Goal: Task Accomplishment & Management: Manage account settings

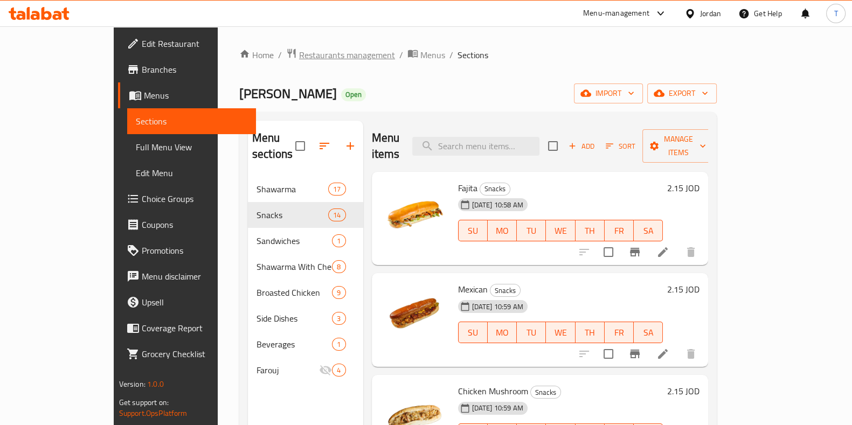
click at [299, 57] on span "Restaurants management" at bounding box center [347, 55] width 96 height 13
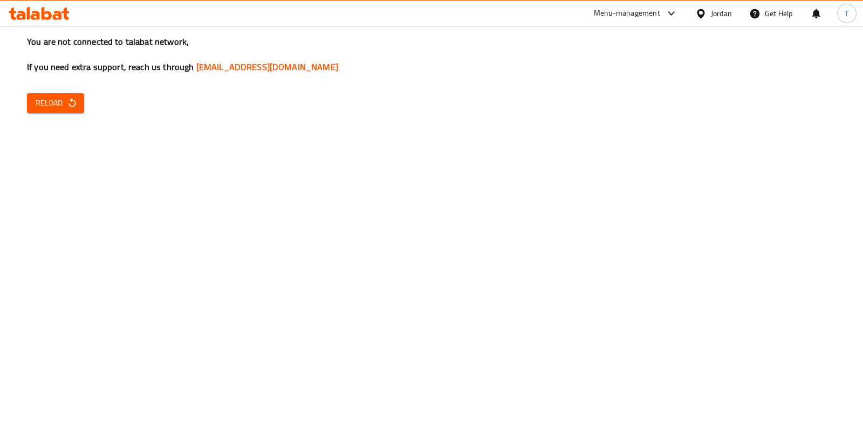
click at [73, 102] on icon "button" at bounding box center [72, 103] width 11 height 11
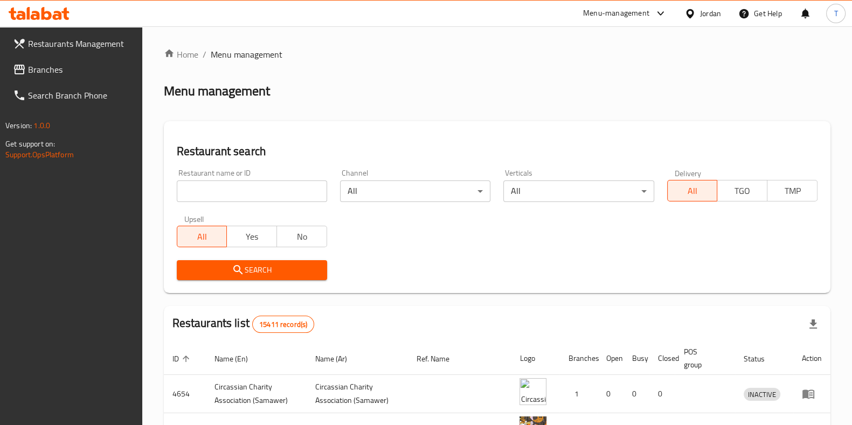
drag, startPoint x: 270, startPoint y: 203, endPoint x: 267, endPoint y: 198, distance: 5.6
click at [269, 201] on div "Restaurant name or ID Restaurant name or ID" at bounding box center [251, 186] width 163 height 46
click at [261, 190] on input "search" at bounding box center [252, 192] width 150 height 22
type input "غماس"
click button "Search" at bounding box center [252, 270] width 150 height 20
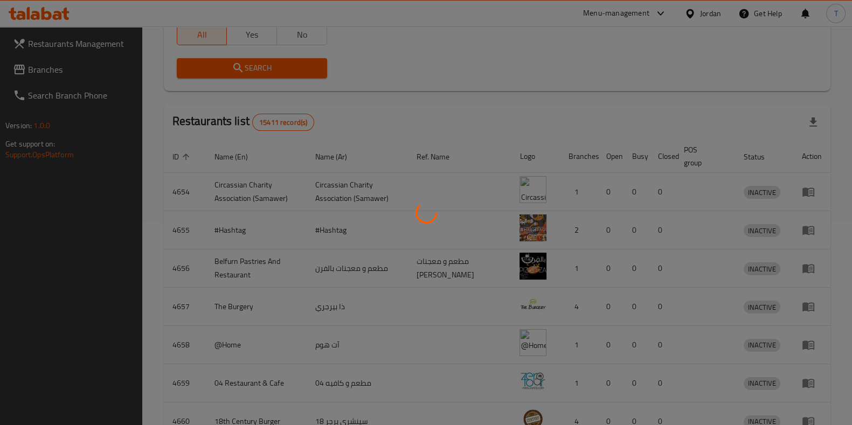
scroll to position [34, 0]
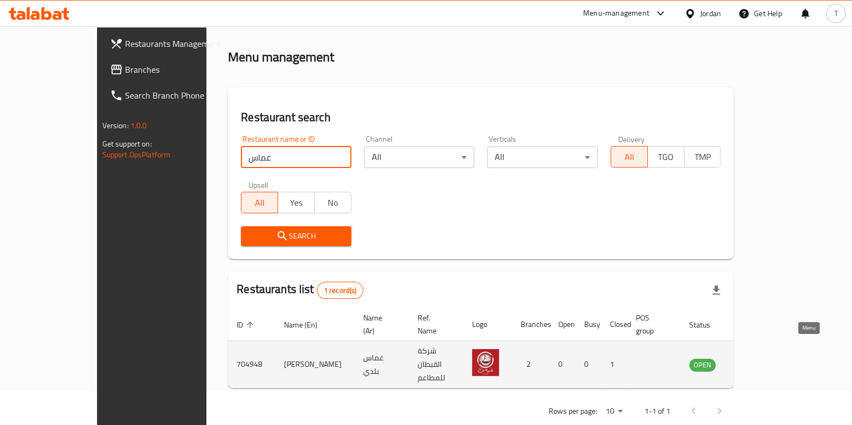
click at [775, 358] on td "enhanced table" at bounding box center [756, 364] width 37 height 47
click at [759, 359] on icon "enhanced table" at bounding box center [752, 365] width 13 height 13
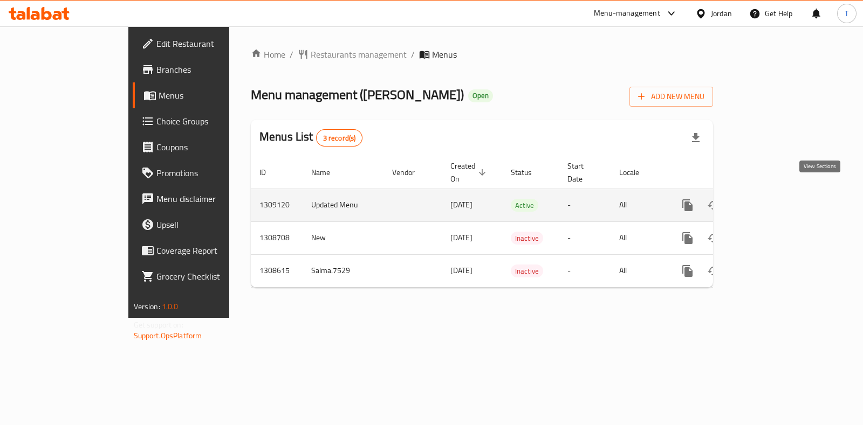
click at [772, 199] on icon "enhanced table" at bounding box center [765, 205] width 13 height 13
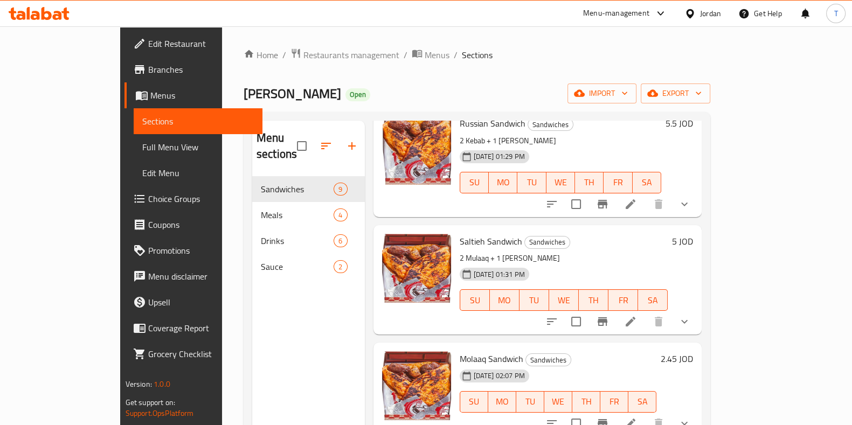
scroll to position [539, 0]
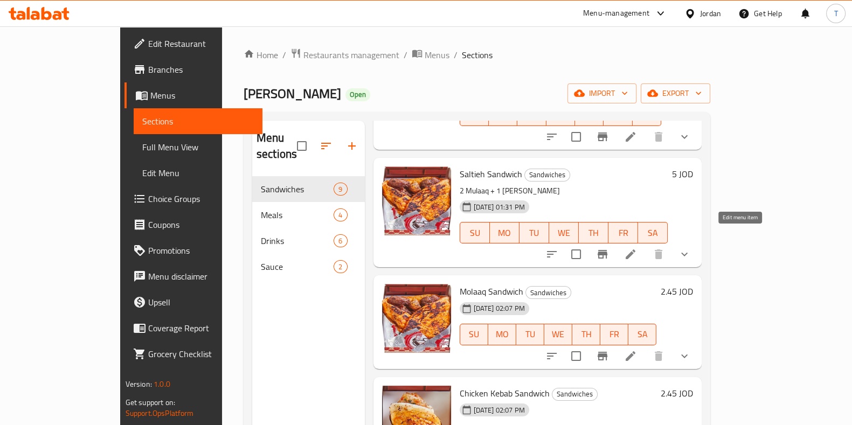
click at [637, 248] on icon at bounding box center [630, 254] width 13 height 13
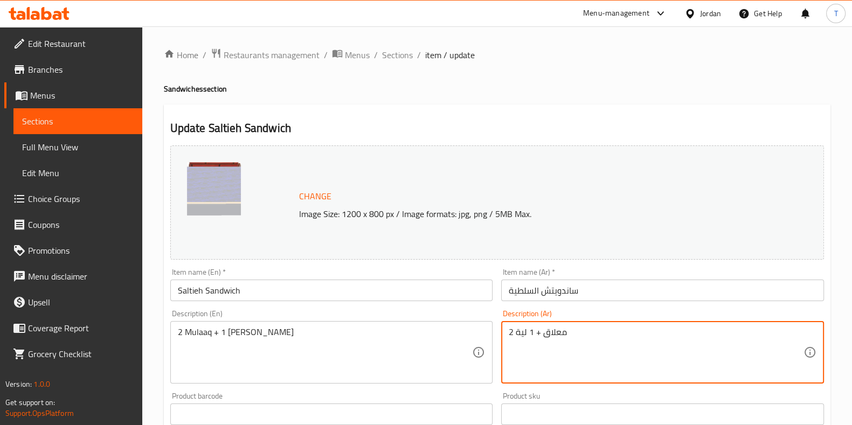
drag, startPoint x: 603, startPoint y: 334, endPoint x: 488, endPoint y: 328, distance: 115.5
paste textarea "٢ سيخ معلاق + سيخ ليه"
click at [575, 366] on textarea "٢ سيخ معلاق + سيخ ليه" at bounding box center [656, 352] width 295 height 51
type textarea "٢ سيخ معلاق + سيخ ليه"
click at [492, 373] on div "2 Mulaaq + 1 Leah Description (En)" at bounding box center [331, 352] width 323 height 63
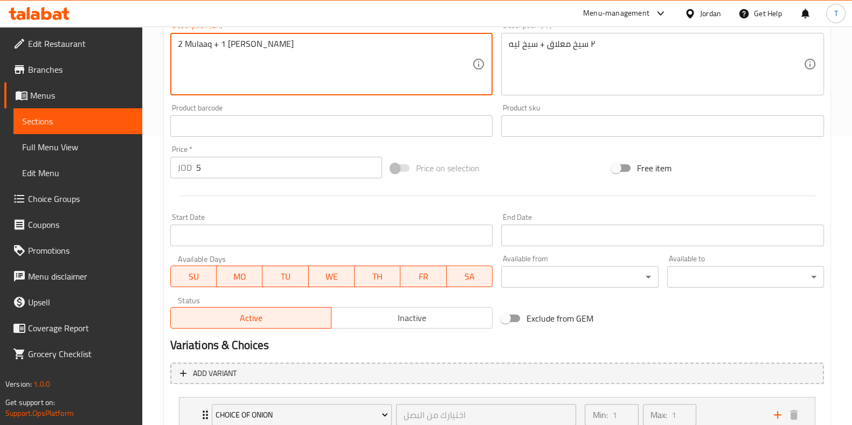
scroll to position [413, 0]
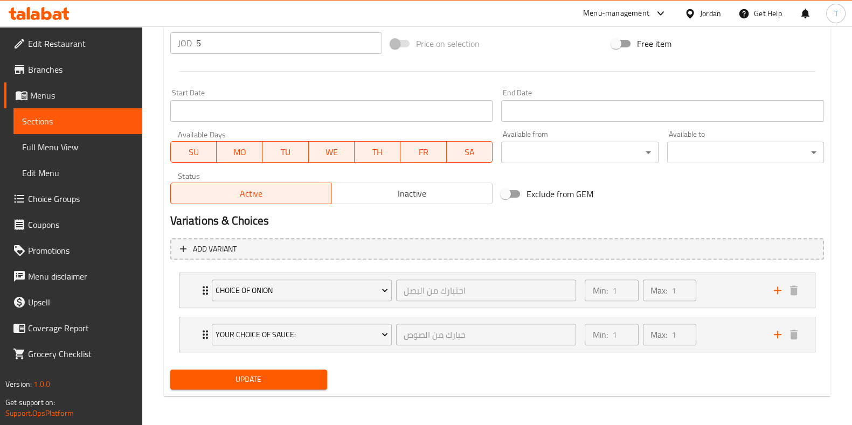
click at [298, 374] on span "Update" at bounding box center [249, 379] width 140 height 13
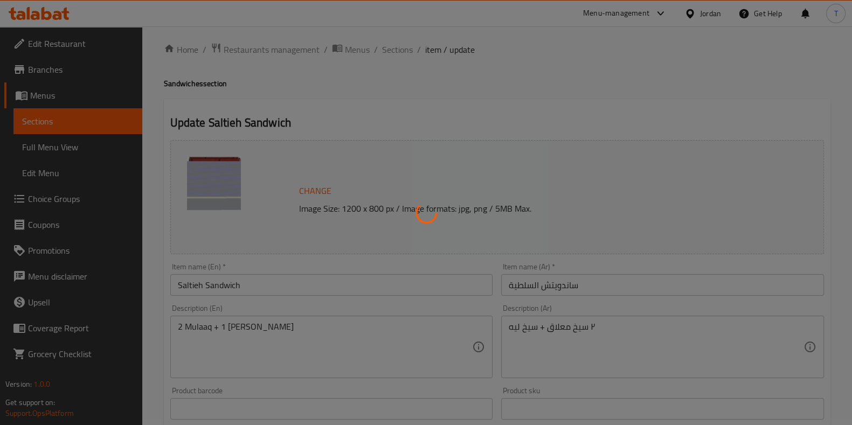
scroll to position [0, 0]
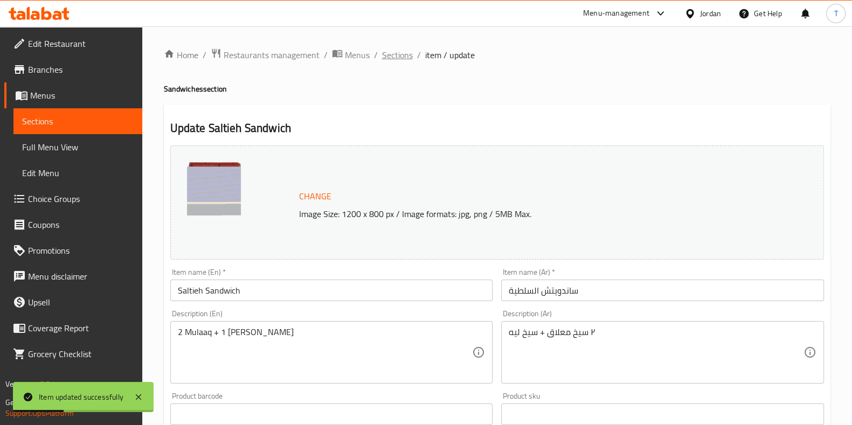
click at [404, 58] on span "Sections" at bounding box center [397, 55] width 31 height 13
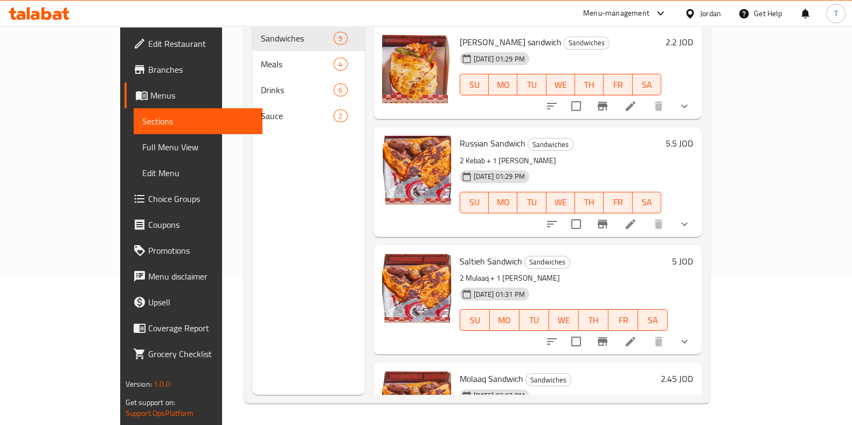
scroll to position [279, 0]
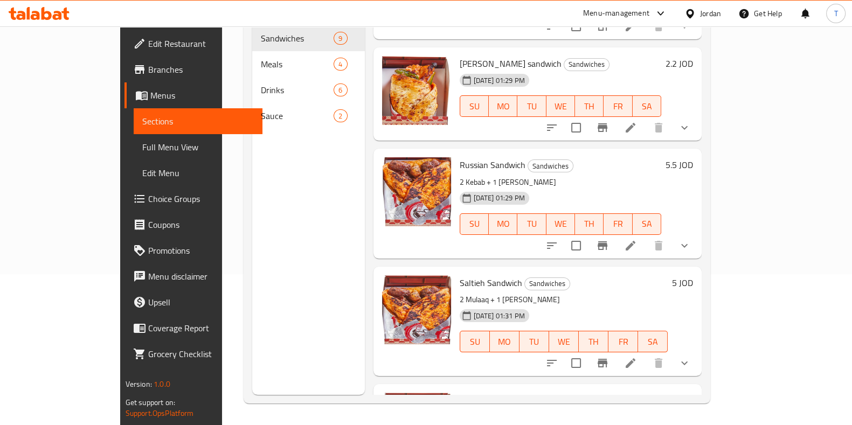
click at [646, 236] on li at bounding box center [631, 245] width 30 height 19
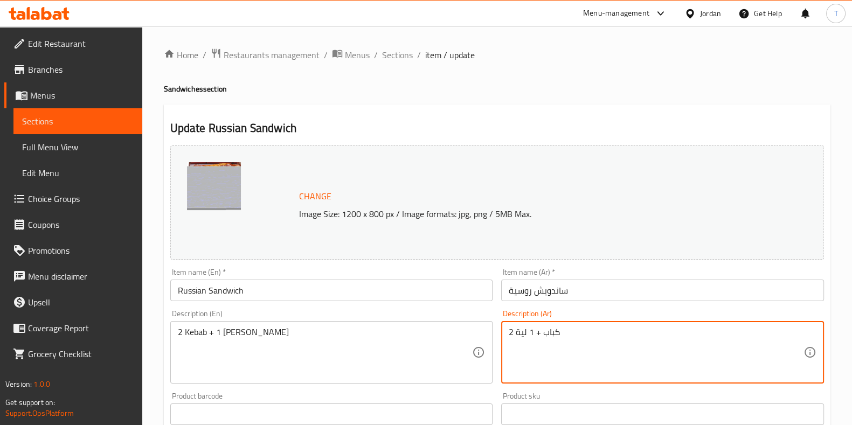
drag, startPoint x: 582, startPoint y: 334, endPoint x: 495, endPoint y: 330, distance: 86.9
paste textarea "٢ سيخ كباب + سيخ ليه"
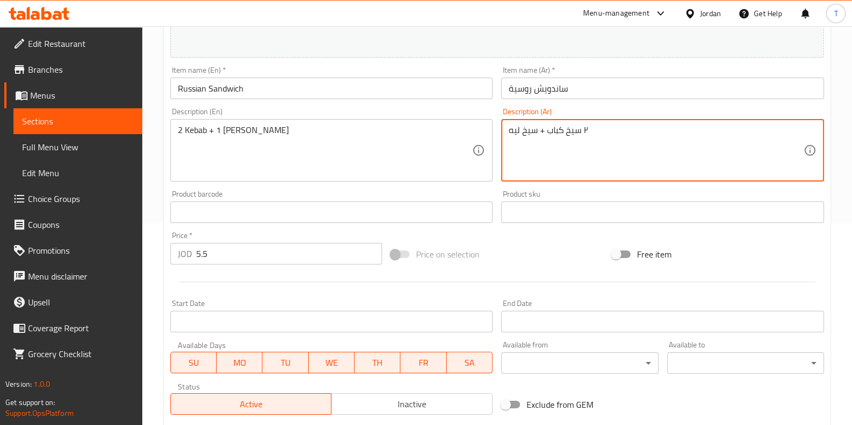
scroll to position [413, 0]
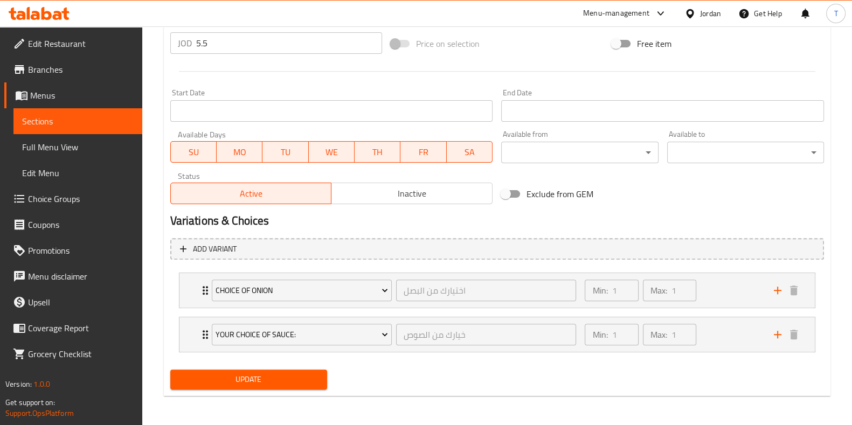
type textarea "٢ سيخ كباب + سيخ ليه"
click at [242, 378] on span "Update" at bounding box center [249, 379] width 140 height 13
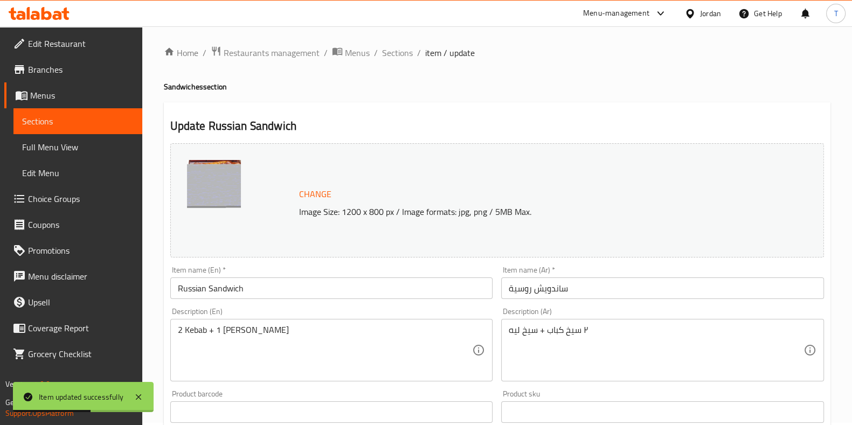
scroll to position [0, 0]
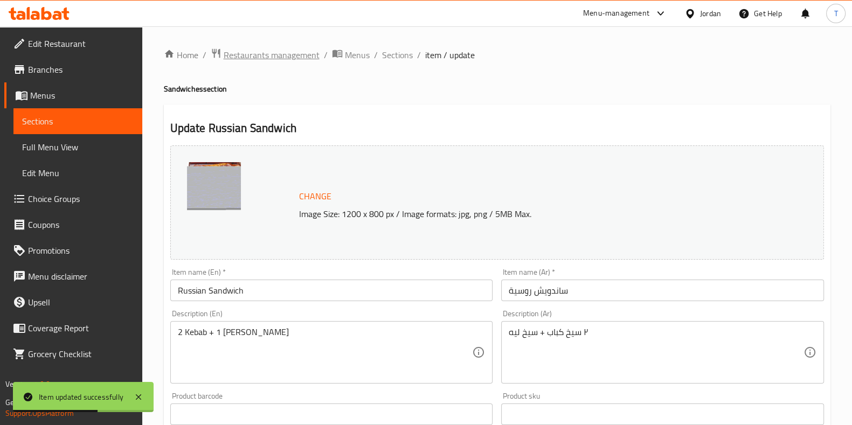
click at [288, 50] on span "Restaurants management" at bounding box center [272, 55] width 96 height 13
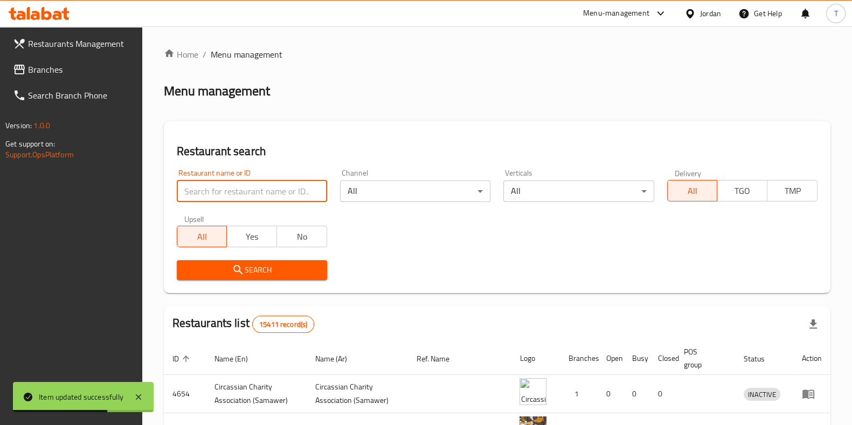
click at [302, 187] on input "search" at bounding box center [252, 192] width 150 height 22
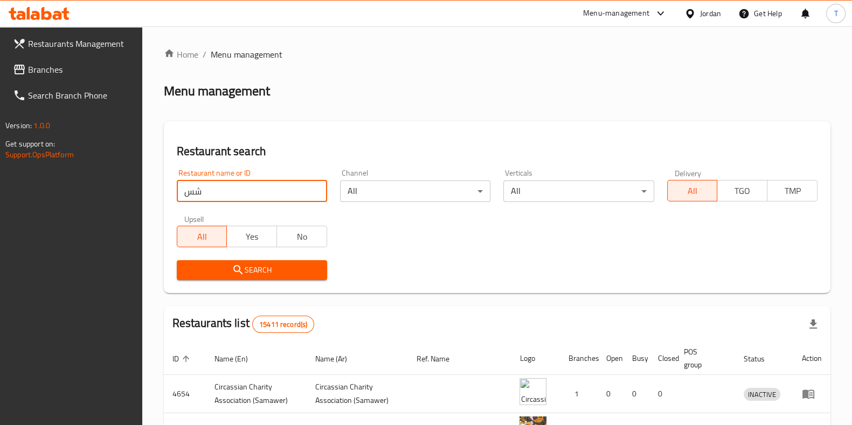
type input "ش"
type input "ا"
type input "aseel pizza"
click button "Search" at bounding box center [252, 270] width 150 height 20
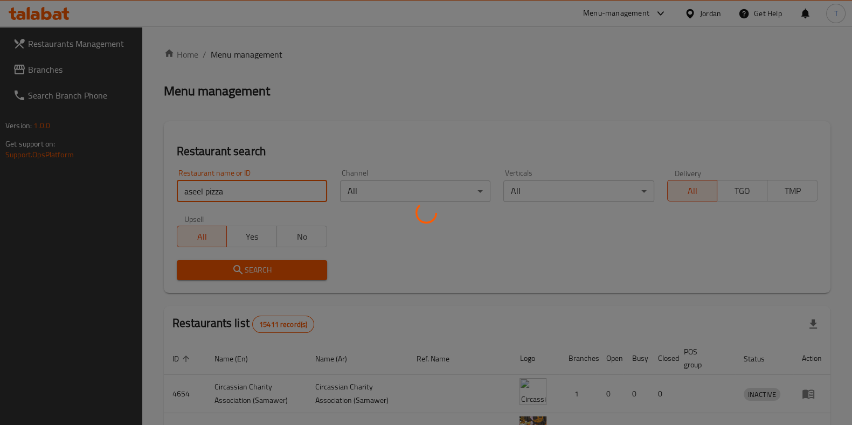
click button "Search" at bounding box center [252, 270] width 150 height 20
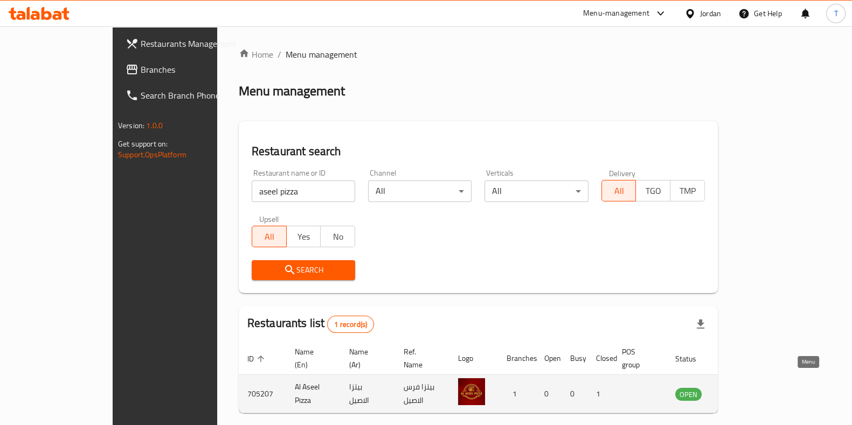
click at [752, 388] on link "enhanced table" at bounding box center [742, 394] width 20 height 13
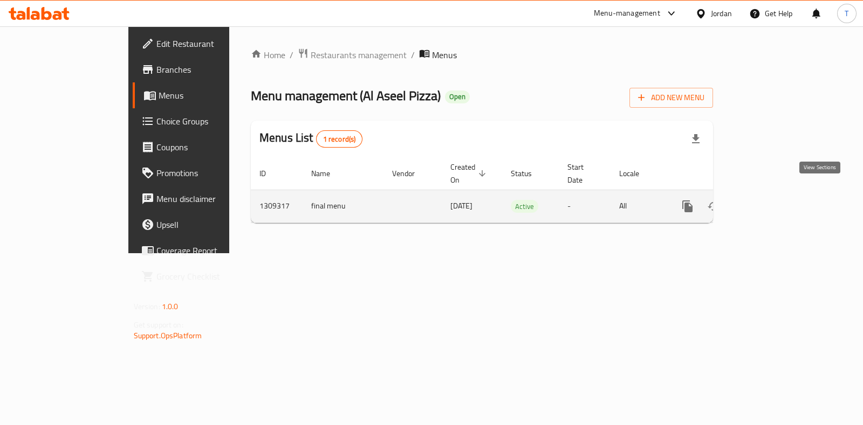
click at [772, 200] on icon "enhanced table" at bounding box center [765, 206] width 13 height 13
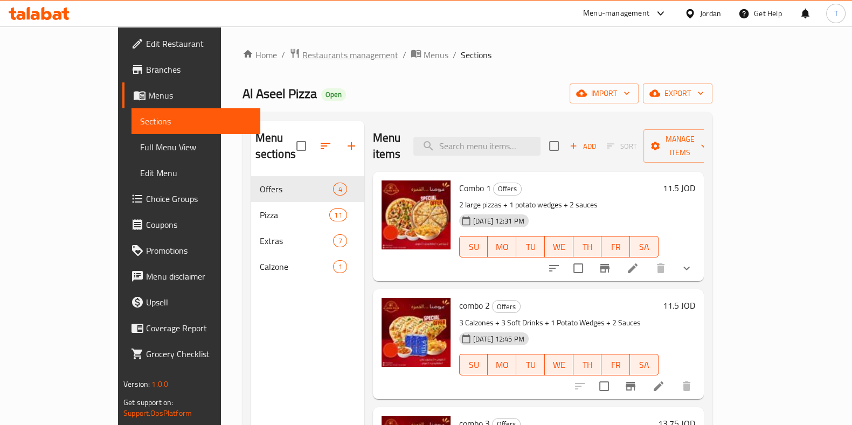
click at [302, 54] on span "Restaurants management" at bounding box center [350, 55] width 96 height 13
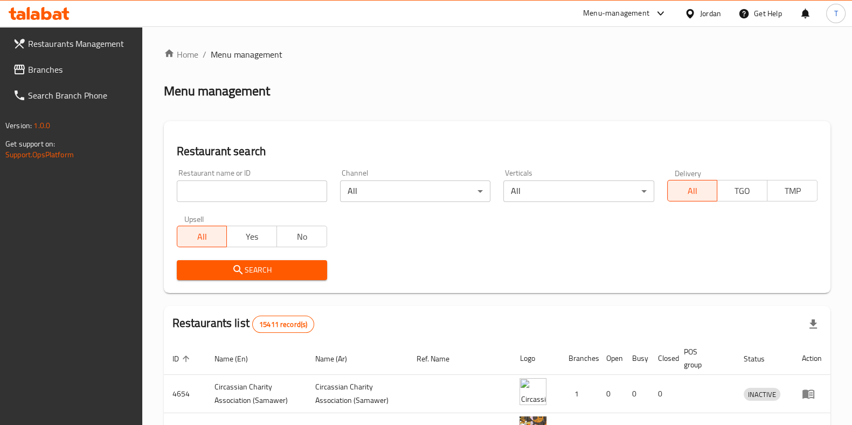
click at [269, 206] on div "Restaurant name or ID Restaurant name or ID" at bounding box center [251, 186] width 163 height 46
click at [278, 192] on input "search" at bounding box center [252, 192] width 150 height 22
type input "challenge burger"
click at [244, 275] on icon "submit" at bounding box center [238, 270] width 13 height 13
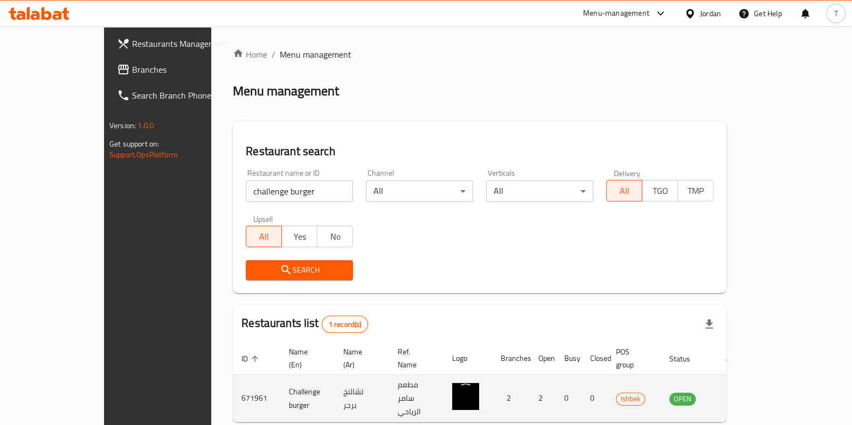
click at [755, 375] on td "enhanced table" at bounding box center [736, 398] width 37 height 47
click at [739, 395] on icon "enhanced table" at bounding box center [733, 399] width 12 height 9
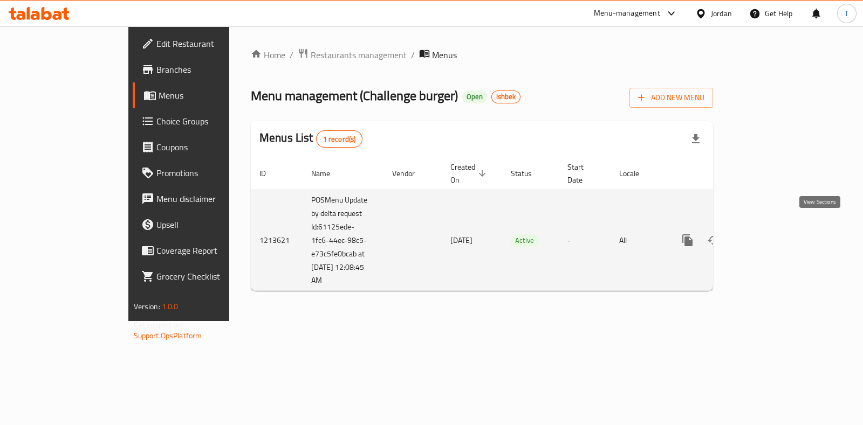
click at [772, 234] on icon "enhanced table" at bounding box center [765, 240] width 13 height 13
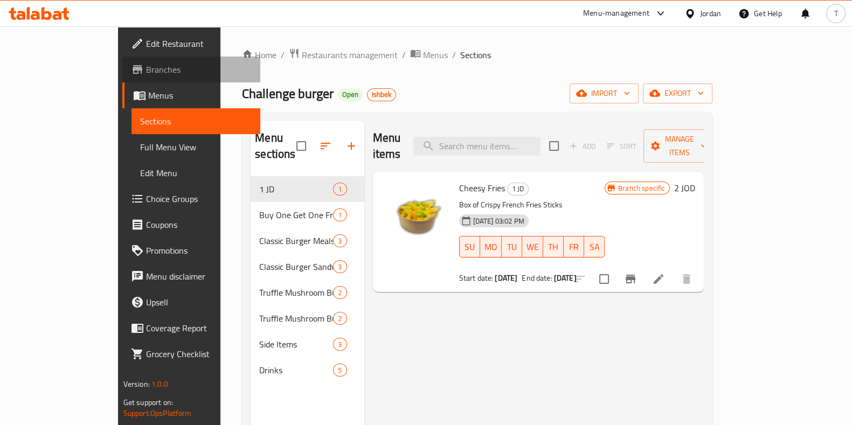
click at [122, 60] on link "Branches" at bounding box center [191, 70] width 138 height 26
